Goal: Task Accomplishment & Management: Manage account settings

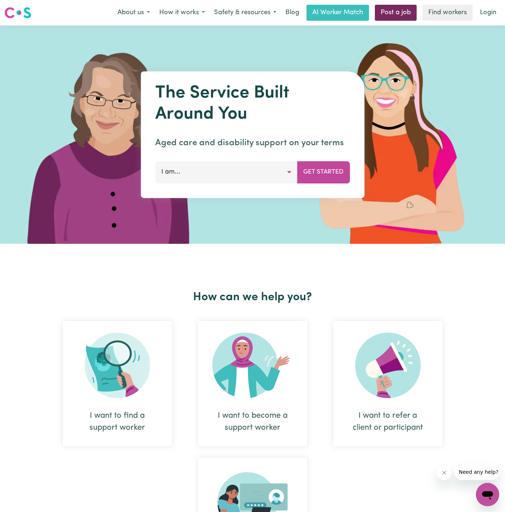
click at [397, 16] on link "Post a job" at bounding box center [396, 13] width 42 height 16
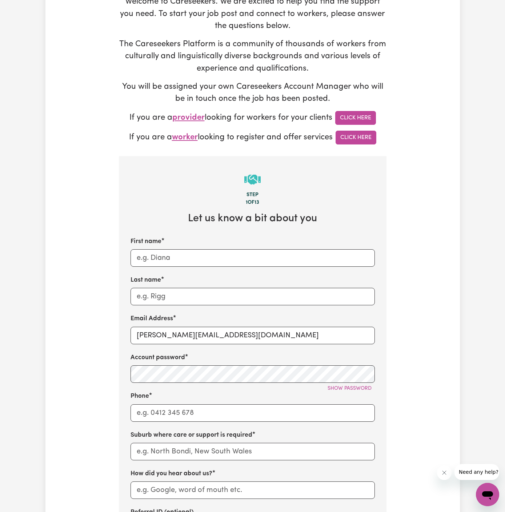
scroll to position [140, 0]
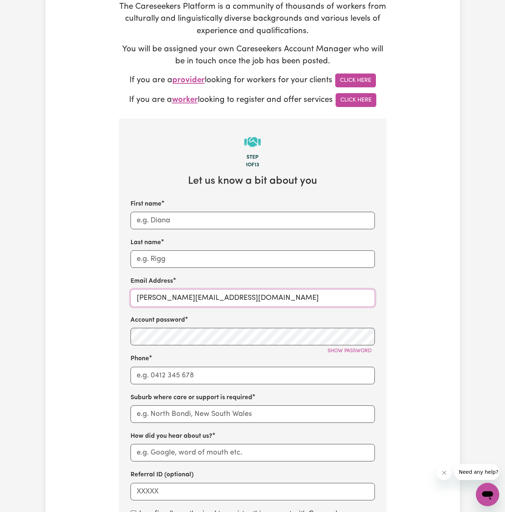
click at [160, 293] on input "[PERSON_NAME][EMAIL_ADDRESS][DOMAIN_NAME]" at bounding box center [253, 297] width 244 height 17
drag, startPoint x: 156, startPoint y: 295, endPoint x: 261, endPoint y: 303, distance: 105.1
click at [261, 303] on input "[PERSON_NAME][EMAIL_ADDRESS][DOMAIN_NAME]" at bounding box center [253, 297] width 244 height 17
click at [216, 324] on div "Account password Show password" at bounding box center [253, 330] width 244 height 30
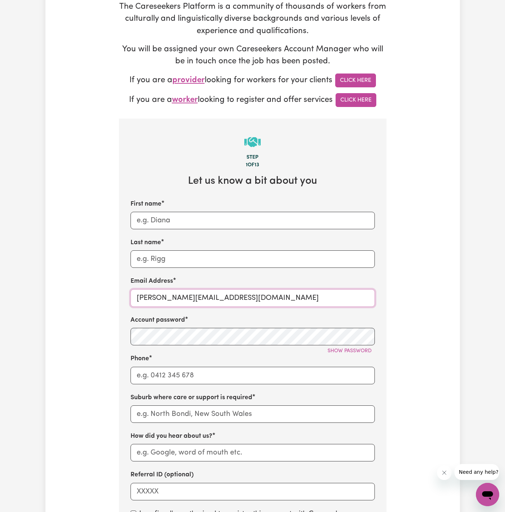
click at [234, 297] on input "[PERSON_NAME][EMAIL_ADDRESS][DOMAIN_NAME]" at bounding box center [253, 297] width 244 height 17
paste input "ClientPeakhurstESS"
type input "[EMAIL_ADDRESS][DOMAIN_NAME]"
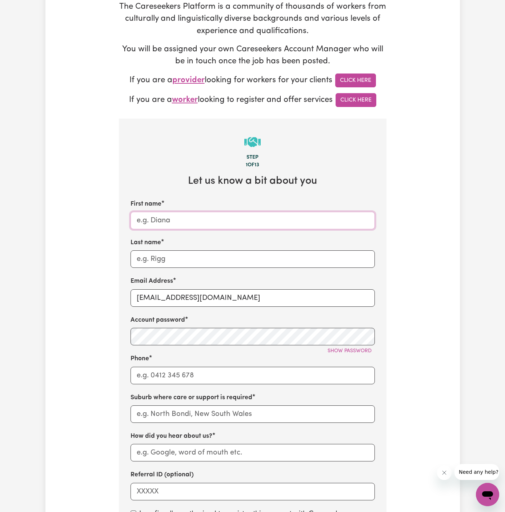
click at [203, 215] on input "First name" at bounding box center [253, 220] width 244 height 17
paste input "ClientPeakhurstE"
click at [158, 220] on input "ClientPeakhurstE" at bounding box center [253, 220] width 244 height 17
click at [155, 218] on input "ClientPeakhurstE" at bounding box center [253, 220] width 244 height 17
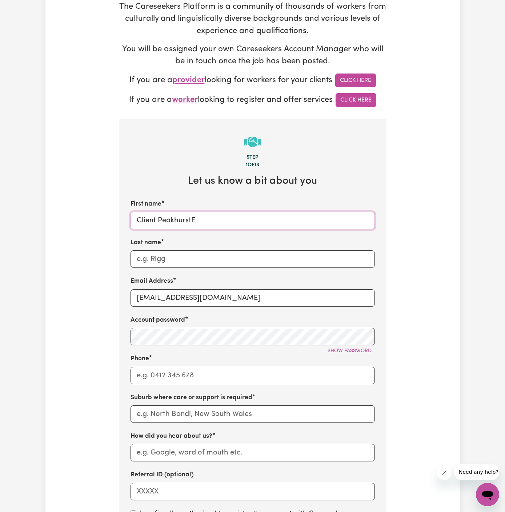
click at [198, 217] on input "Client PeakhurstE" at bounding box center [253, 220] width 244 height 17
type input "Client [GEOGRAPHIC_DATA]"
click at [178, 253] on input "Last name" at bounding box center [253, 258] width 244 height 17
paste input "Enhance Support Services"
type input "Enhance Support Services"
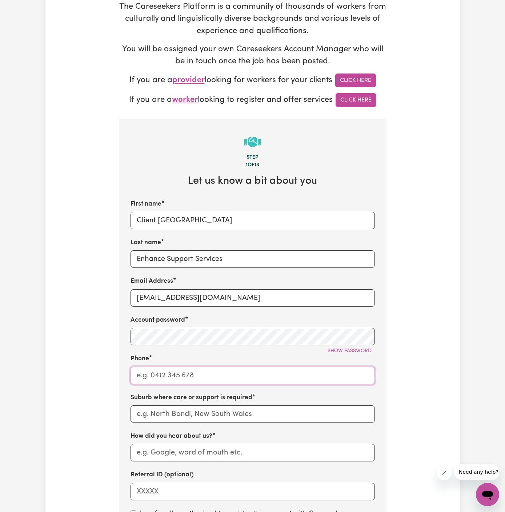
click at [185, 369] on input "Phone" at bounding box center [253, 375] width 244 height 17
type input "1300765465"
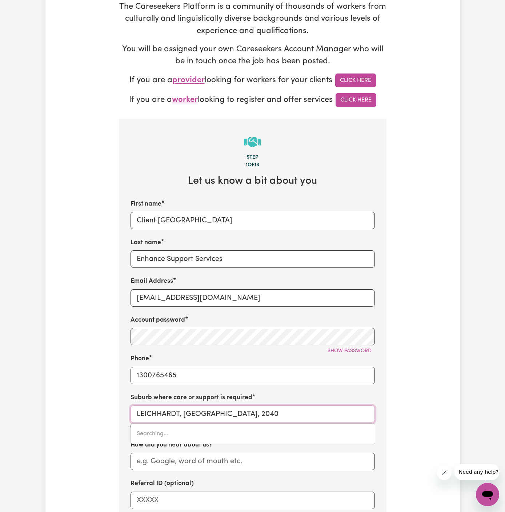
click at [198, 416] on input "LEICHHARDT, [GEOGRAPHIC_DATA], 2040" at bounding box center [253, 413] width 244 height 17
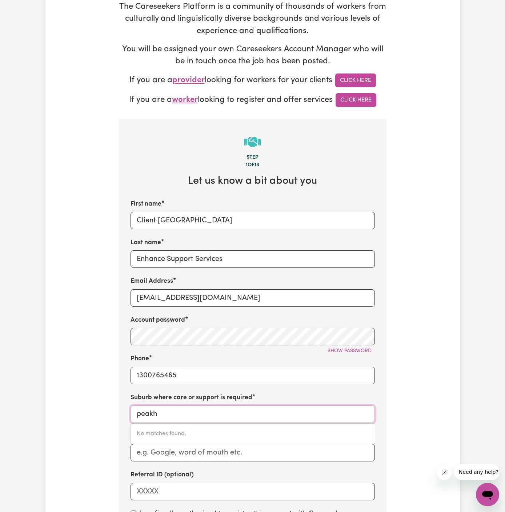
type input "peakhu"
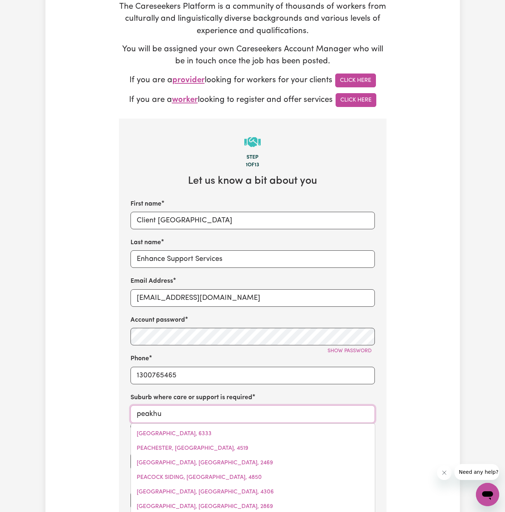
type input "peakhuRST, [GEOGRAPHIC_DATA], 2210"
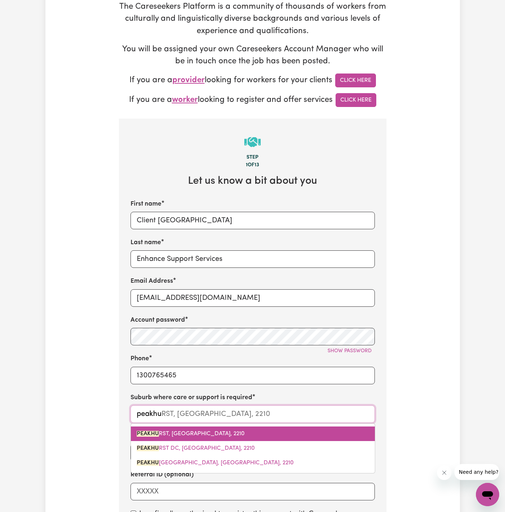
click at [184, 426] on link "PEAKHU RST, [GEOGRAPHIC_DATA], 2210" at bounding box center [253, 433] width 244 height 15
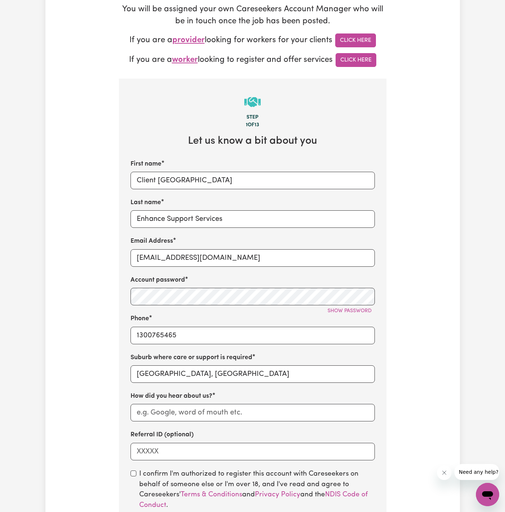
scroll to position [209, 0]
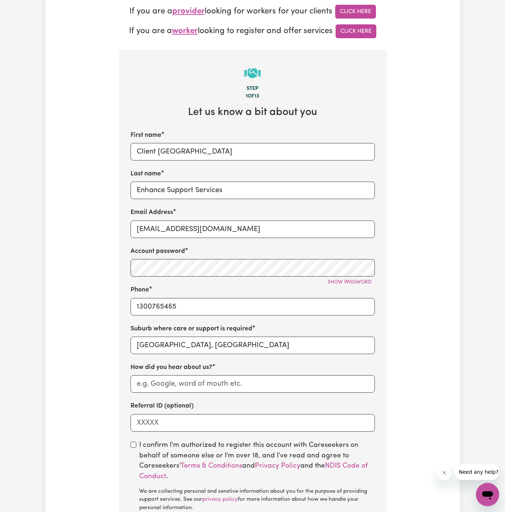
click at [213, 393] on div "First name Client Peakhurst Last name Enhance Support Services Email Address [E…" at bounding box center [253, 281] width 244 height 301
click at [218, 384] on input "How did you hear about us?" at bounding box center [253, 383] width 244 height 17
paste input "Enhance Support Services"
type input "Enhance Support Services"
click at [135, 445] on input "checkbox" at bounding box center [134, 445] width 6 height 6
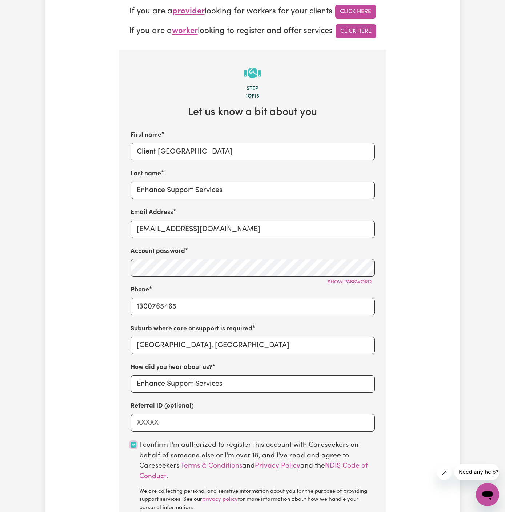
checkbox input "true"
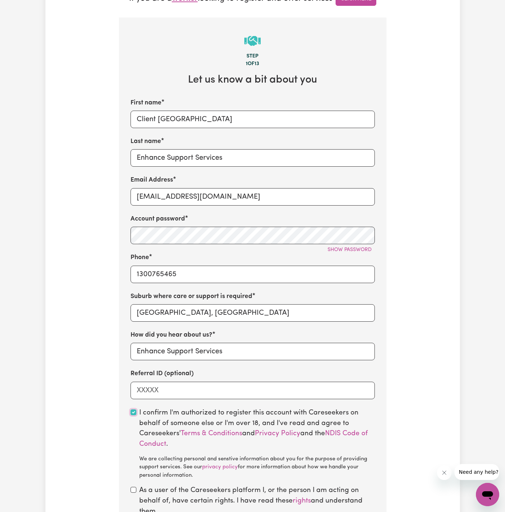
scroll to position [244, 0]
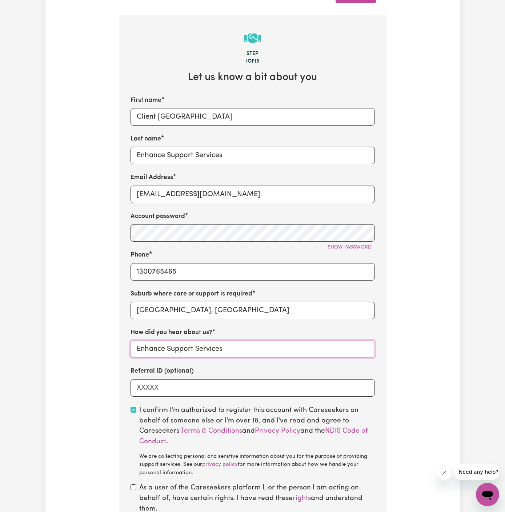
click at [134, 351] on input "Enhance Support Services" at bounding box center [253, 348] width 244 height 17
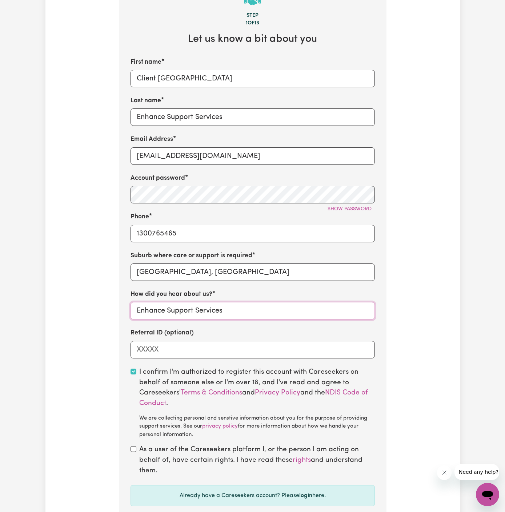
scroll to position [318, 0]
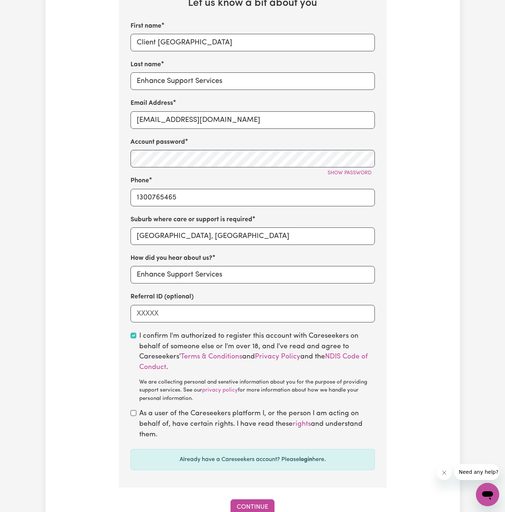
click at [133, 407] on section "Step 1 of 13 Let us know a bit about you First name Client Peakhurst Last name …" at bounding box center [253, 214] width 268 height 547
click at [133, 411] on input "checkbox" at bounding box center [134, 413] width 6 height 6
checkbox input "true"
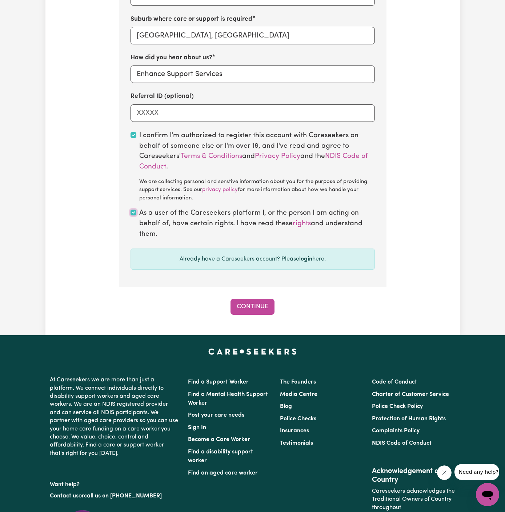
scroll to position [540, 0]
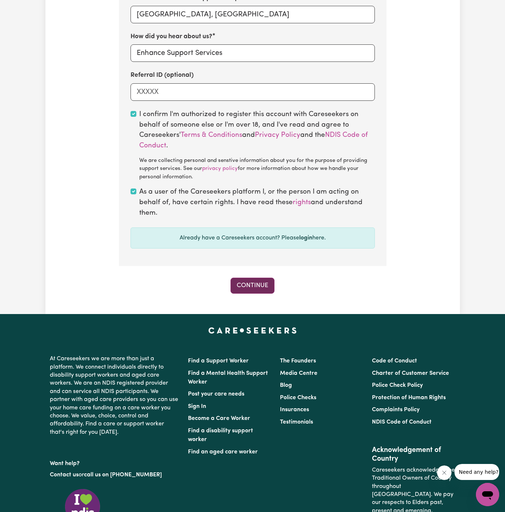
click at [261, 285] on button "Continue" at bounding box center [253, 286] width 44 height 16
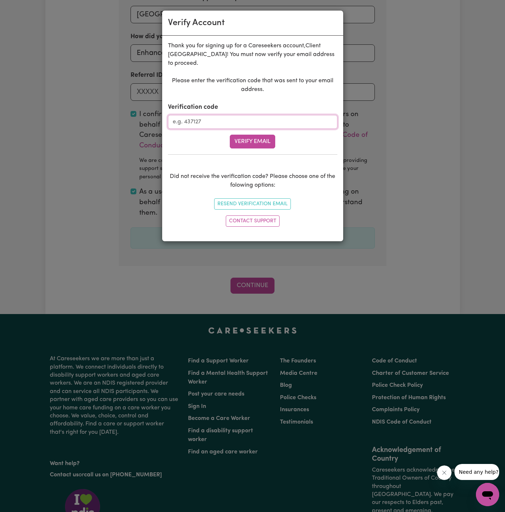
click at [230, 115] on input "Verification code" at bounding box center [253, 122] width 170 height 14
paste input "235181"
type input "235181"
click at [253, 135] on button "Verify Email" at bounding box center [252, 142] width 45 height 14
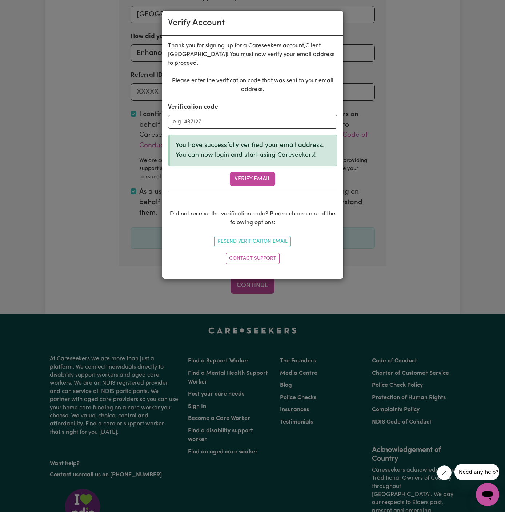
scroll to position [250, 0]
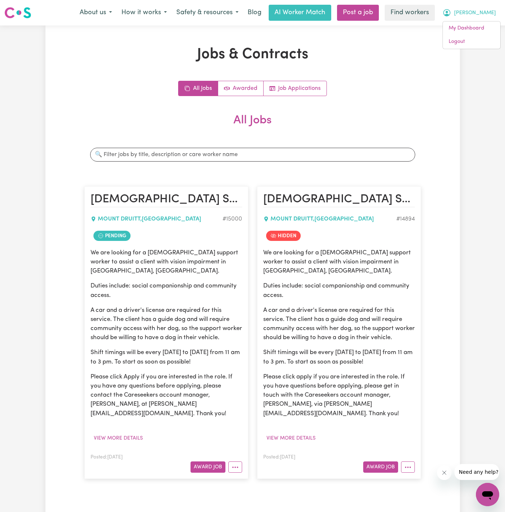
click at [235, 453] on div "Posted: Aug 28, 2025 Award Job View/Edit Contract Make Booking Hide Job Job Det…" at bounding box center [167, 463] width 152 height 20
click at [235, 464] on icon "More options" at bounding box center [235, 467] width 7 height 7
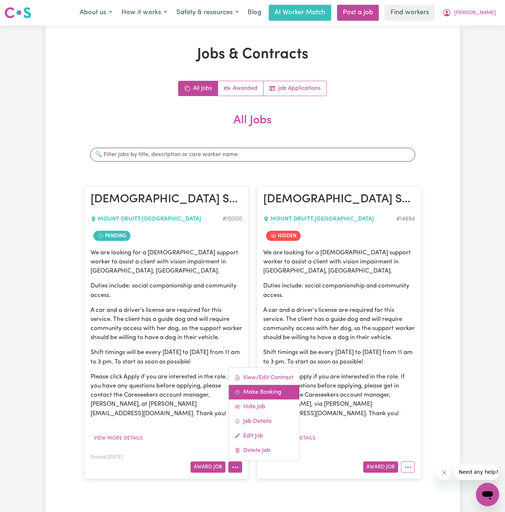
click at [260, 385] on link "Make Booking" at bounding box center [264, 392] width 71 height 15
select select "pm"
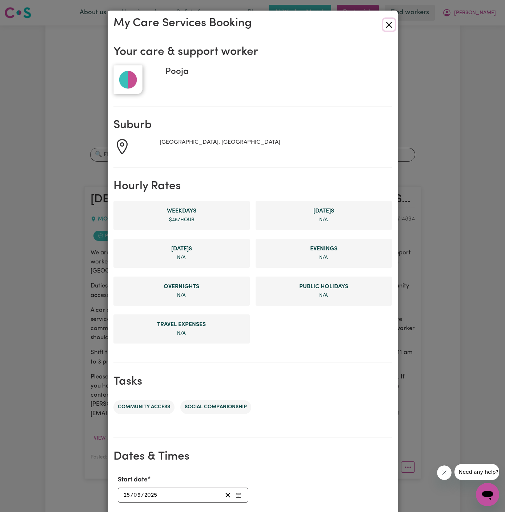
click at [393, 23] on button "Close" at bounding box center [389, 25] width 12 height 12
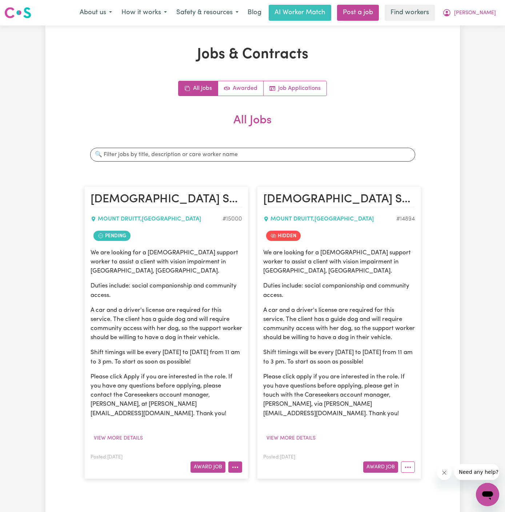
click at [237, 464] on icon "More options" at bounding box center [235, 467] width 7 height 7
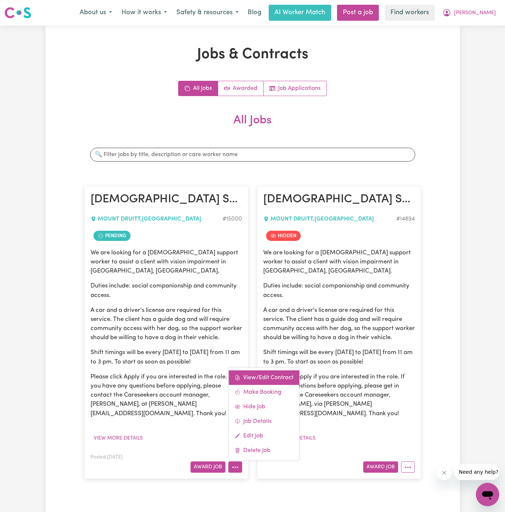
click at [259, 370] on link "View/Edit Contract" at bounding box center [264, 377] width 71 height 15
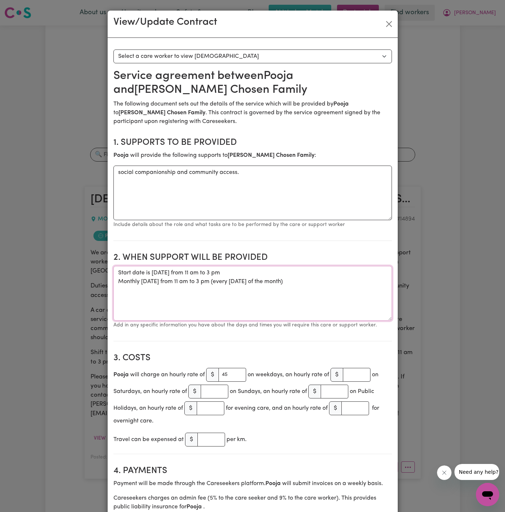
click at [304, 270] on textarea "Start date is Thursday 25 September 2025 from 11 am to 3 pm Monthly Thursday fr…" at bounding box center [253, 293] width 279 height 55
drag, startPoint x: 300, startPoint y: 279, endPoint x: 95, endPoint y: 271, distance: 205.4
click at [95, 271] on div "View/Update Contract Select a contract to view Select a care worker to view con…" at bounding box center [252, 256] width 505 height 512
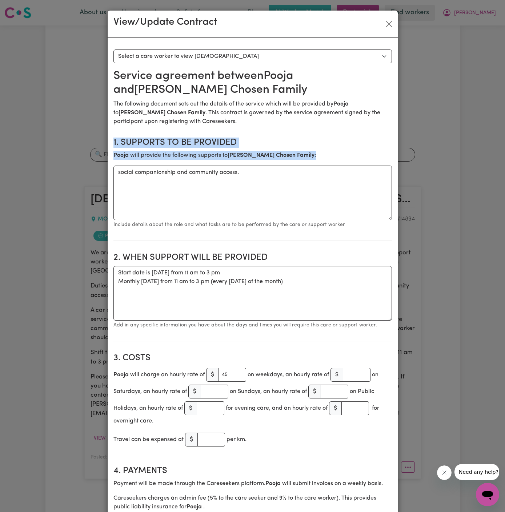
drag, startPoint x: 186, startPoint y: 131, endPoint x: 179, endPoint y: 178, distance: 47.5
click at [179, 178] on section "1. Supports to be provided Pooja will provide the following supports to Rhonda …" at bounding box center [253, 186] width 279 height 109
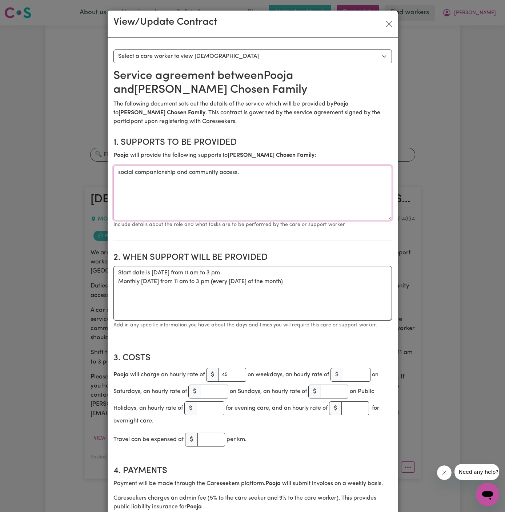
click at [179, 178] on textarea "social companionship and community access." at bounding box center [253, 193] width 279 height 55
click at [391, 23] on button "Close" at bounding box center [389, 24] width 12 height 12
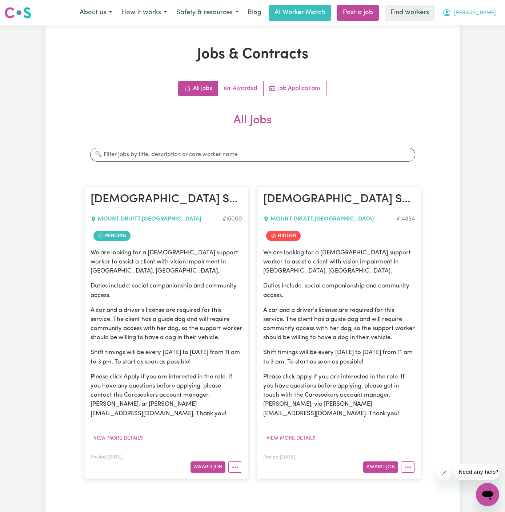
click at [484, 15] on span "Rhonda" at bounding box center [475, 13] width 42 height 8
click at [484, 27] on link "My Dashboard" at bounding box center [471, 28] width 57 height 14
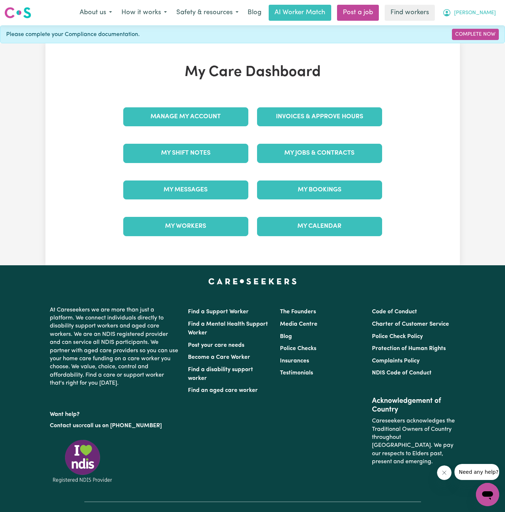
click at [484, 17] on button "Rhonda" at bounding box center [469, 12] width 63 height 15
click at [484, 39] on link "Logout" at bounding box center [471, 42] width 57 height 14
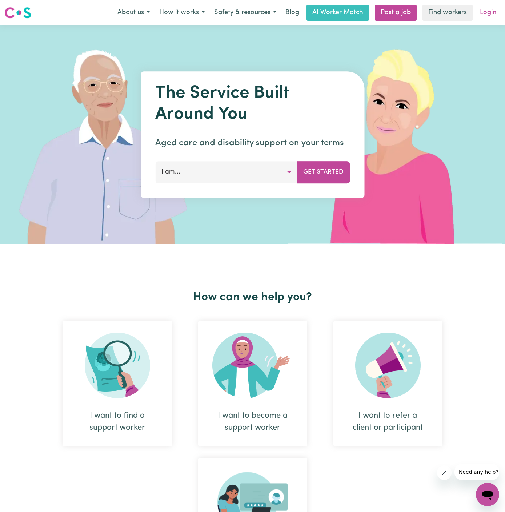
click at [486, 15] on link "Login" at bounding box center [488, 13] width 25 height 16
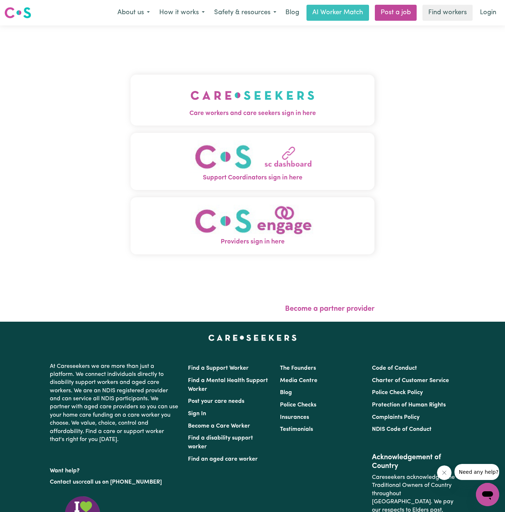
click at [257, 99] on img "Care workers and care seekers sign in here" at bounding box center [253, 95] width 124 height 27
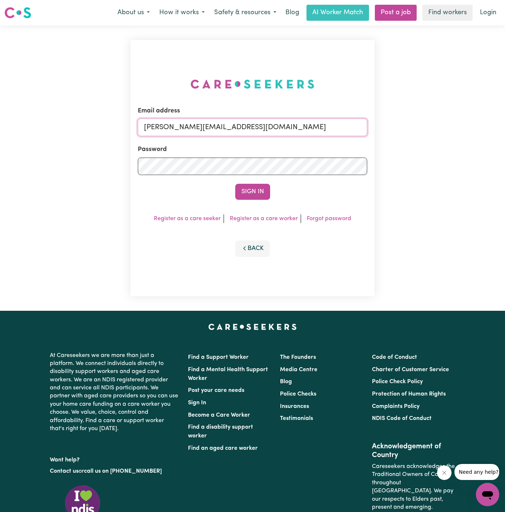
click at [320, 132] on input "[PERSON_NAME][EMAIL_ADDRESS][DOMAIN_NAME]" at bounding box center [253, 127] width 230 height 17
drag, startPoint x: 182, startPoint y: 130, endPoint x: 390, endPoint y: 129, distance: 207.4
click at [390, 129] on div "Email address superuser~hsgill1336719@gmail.com Password Sign In Register as a …" at bounding box center [252, 167] width 505 height 285
type input "superuser~JoHOC@careseekers.com.au"
click at [235, 184] on button "Sign In" at bounding box center [252, 192] width 35 height 16
